Goal: Task Accomplishment & Management: Complete application form

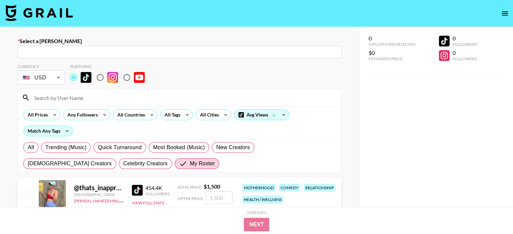
paste input "[PERSON_NAME][EMAIL_ADDRESS][DOMAIN_NAME]"
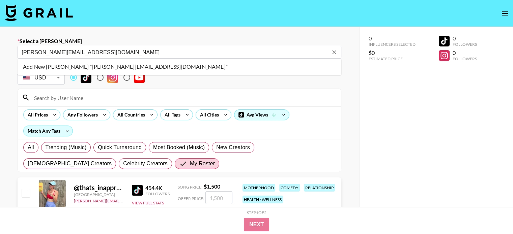
click at [124, 68] on li "Add New [PERSON_NAME] "[PERSON_NAME][EMAIL_ADDRESS][DOMAIN_NAME]"" at bounding box center [180, 66] width 324 height 11
type input "Add New [PERSON_NAME] "[PERSON_NAME][EMAIL_ADDRESS][DOMAIN_NAME]""
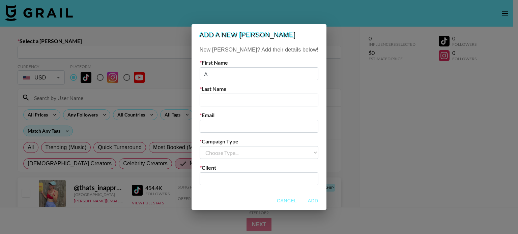
click at [255, 76] on input "A" at bounding box center [259, 73] width 119 height 13
type input "[PERSON_NAME]"
paste input "[PERSON_NAME][EMAIL_ADDRESS][DOMAIN_NAME]"
type input "[PERSON_NAME][EMAIL_ADDRESS][DOMAIN_NAME]"
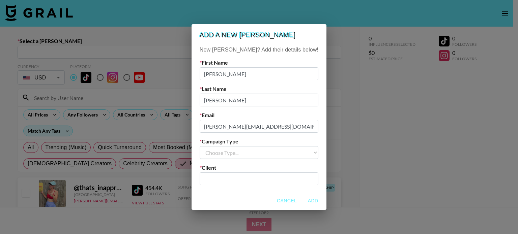
click at [236, 151] on select "Choose Type... Song Promos Brand Promos" at bounding box center [259, 152] width 119 height 13
select select "Brand"
click at [213, 146] on select "Choose Type... Song Promos Brand Promos" at bounding box center [259, 152] width 119 height 13
click at [240, 178] on input "text" at bounding box center [259, 179] width 111 height 8
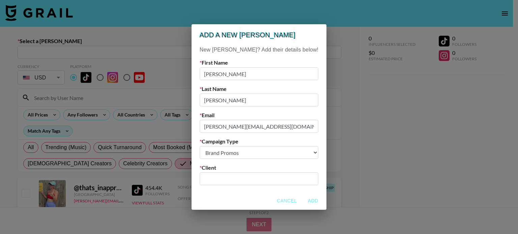
click at [228, 180] on input "text" at bounding box center [259, 179] width 111 height 8
click at [247, 192] on li "Add New Client: "Chillhouse"" at bounding box center [258, 193] width 91 height 11
type input "Chillhouse"
click at [302, 199] on button "Add" at bounding box center [313, 201] width 22 height 12
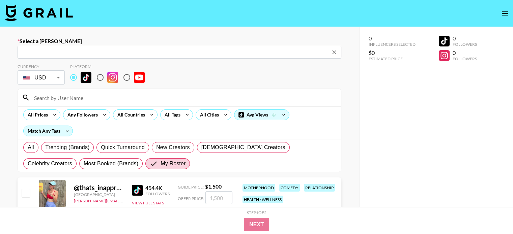
type input "[PERSON_NAME][EMAIL_ADDRESS][DOMAIN_NAME]: [PERSON_NAME] -- Chillhouse -- nHw2D…"
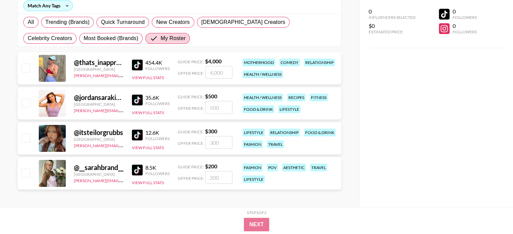
scroll to position [126, 0]
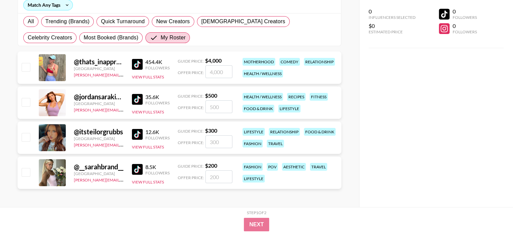
click at [26, 140] on input "checkbox" at bounding box center [26, 137] width 8 height 8
checkbox input "true"
type input "300"
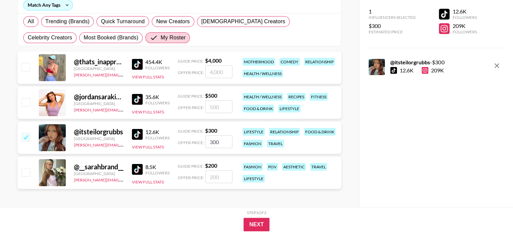
click at [212, 142] on input "300" at bounding box center [218, 141] width 27 height 13
checkbox input "false"
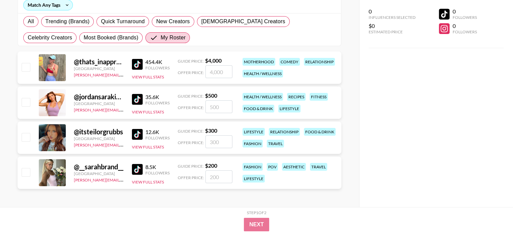
checkbox input "true"
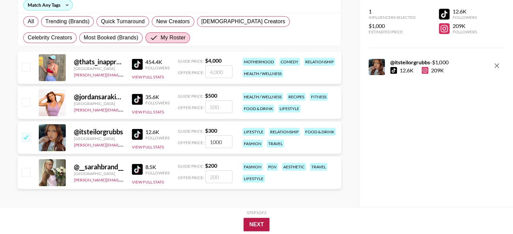
type input "1000"
click at [260, 225] on button "Next" at bounding box center [256, 224] width 26 height 13
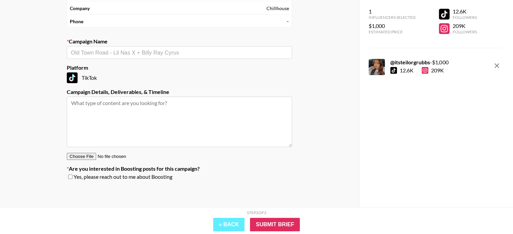
scroll to position [71, 0]
click at [115, 52] on input "text" at bounding box center [179, 53] width 217 height 8
type input "c"
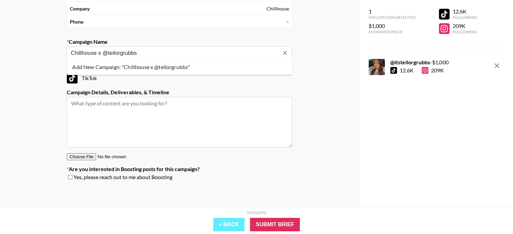
click at [135, 66] on li "Add New Campaign: "Chillhouse x @teilorgrubbs"" at bounding box center [179, 67] width 225 height 11
type input "Chillhouse x @teilorgrubbs"
click at [129, 109] on textarea at bounding box center [179, 122] width 225 height 51
type textarea "1 TikTok + 2 IG Stories"
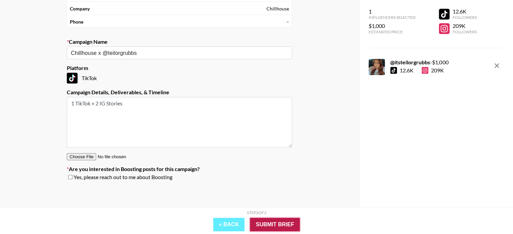
click at [287, 220] on input "Submit Brief" at bounding box center [275, 224] width 50 height 13
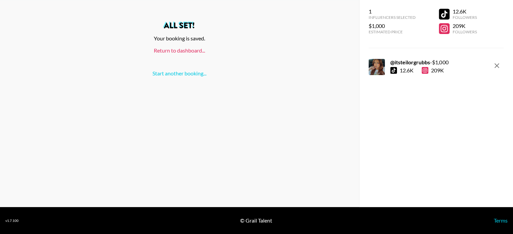
click at [184, 50] on link "Return to dashboard..." at bounding box center [179, 50] width 51 height 6
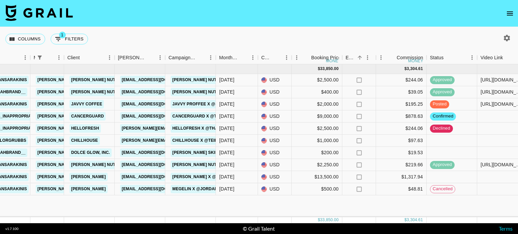
scroll to position [0, 174]
